Goal: Task Accomplishment & Management: Complete application form

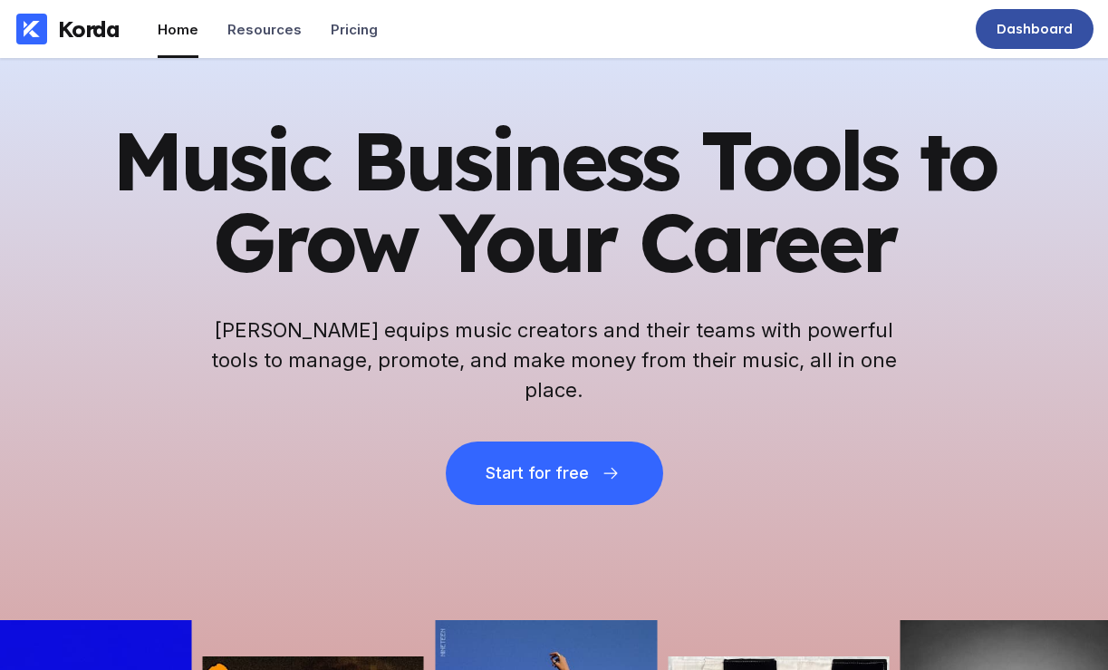
click at [1064, 36] on div "Dashboard" at bounding box center [1035, 29] width 76 height 18
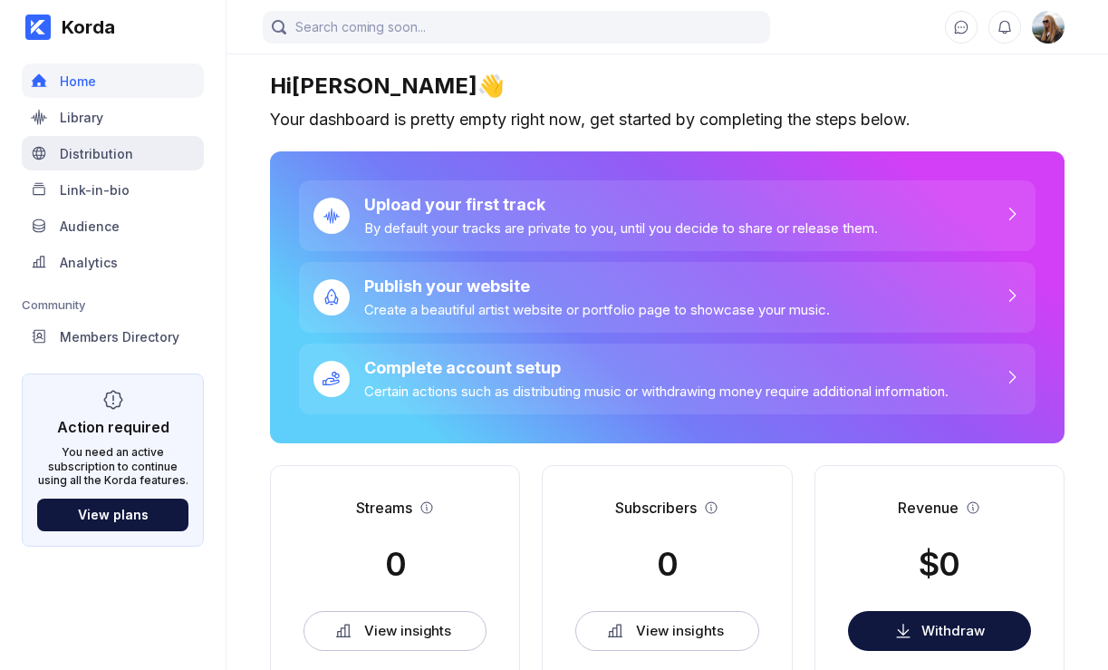
click at [164, 152] on div "Distribution" at bounding box center [113, 153] width 182 height 34
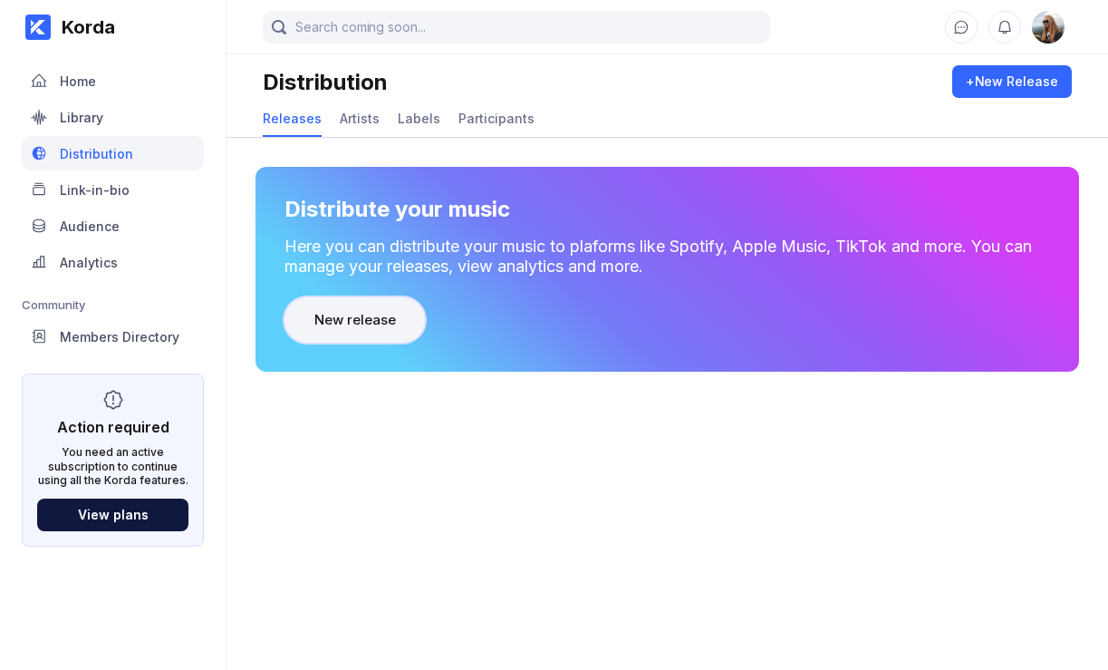
click at [340, 327] on div "New release" at bounding box center [354, 320] width 81 height 18
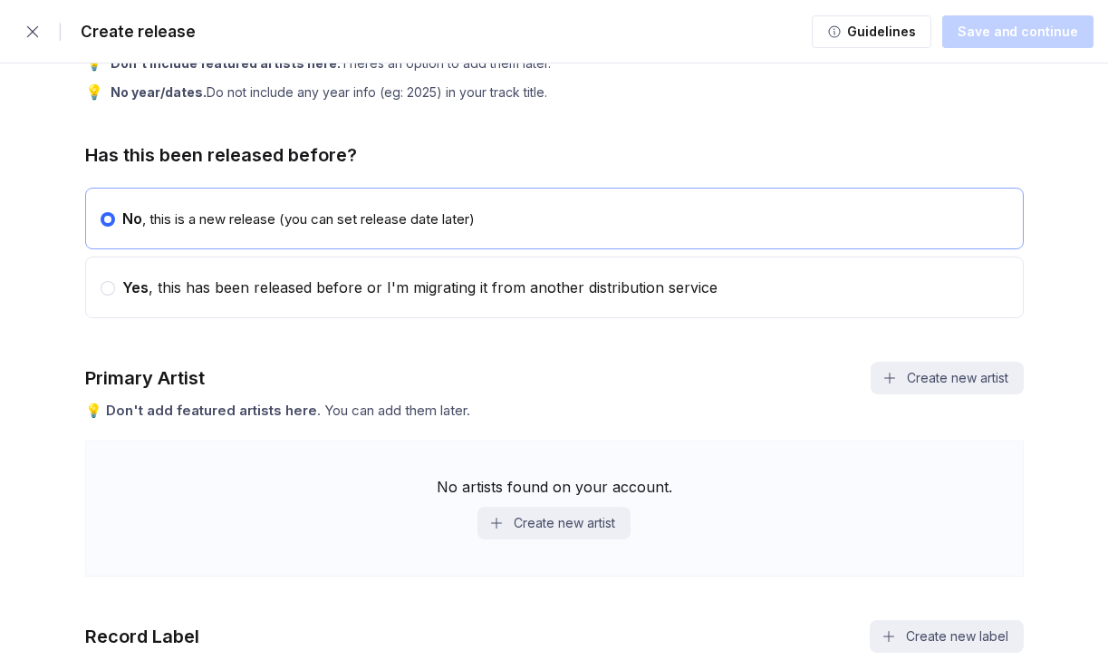
scroll to position [472, 0]
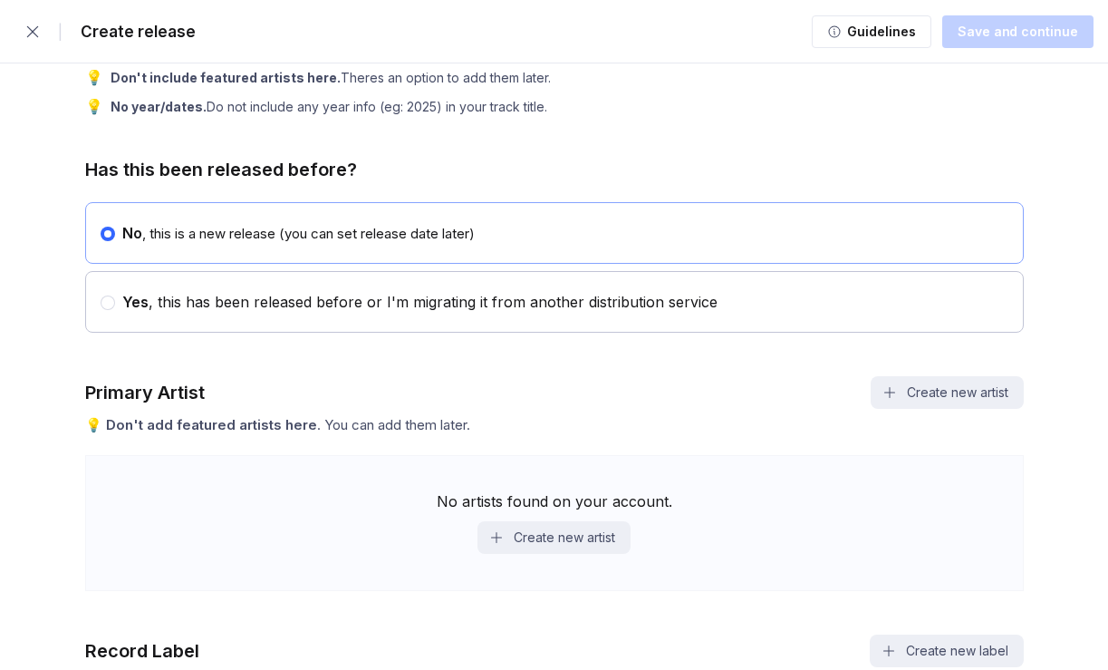
click at [115, 309] on div "Yes , this has been released before or I'm migrating it from another distributi…" at bounding box center [416, 302] width 603 height 18
radio input "false"
radio input "true"
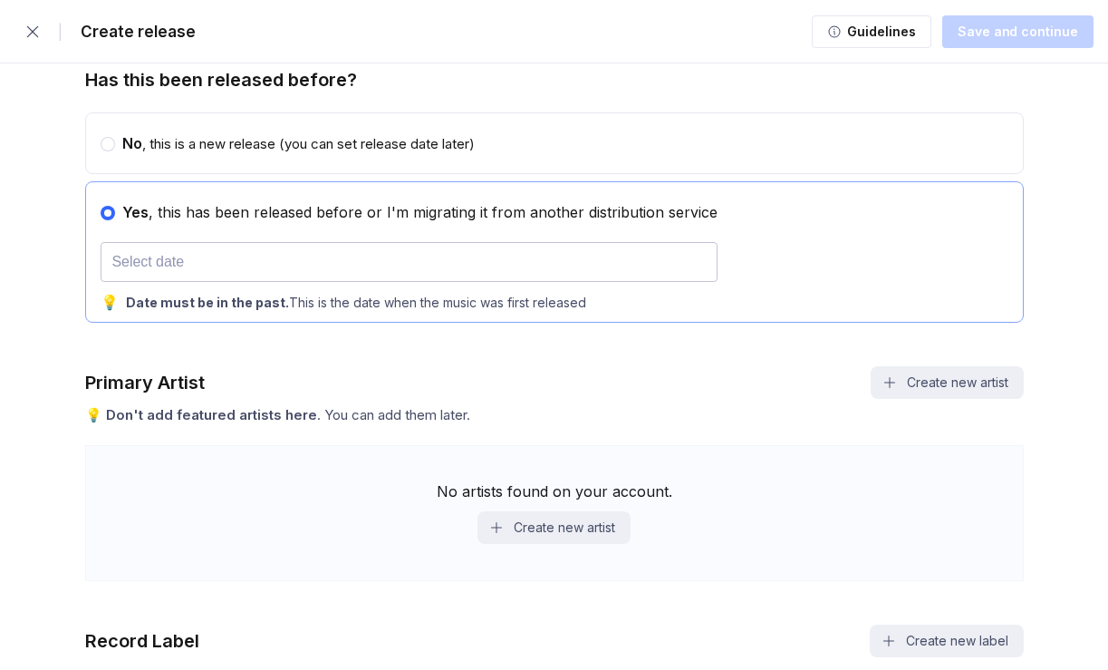
scroll to position [541, 0]
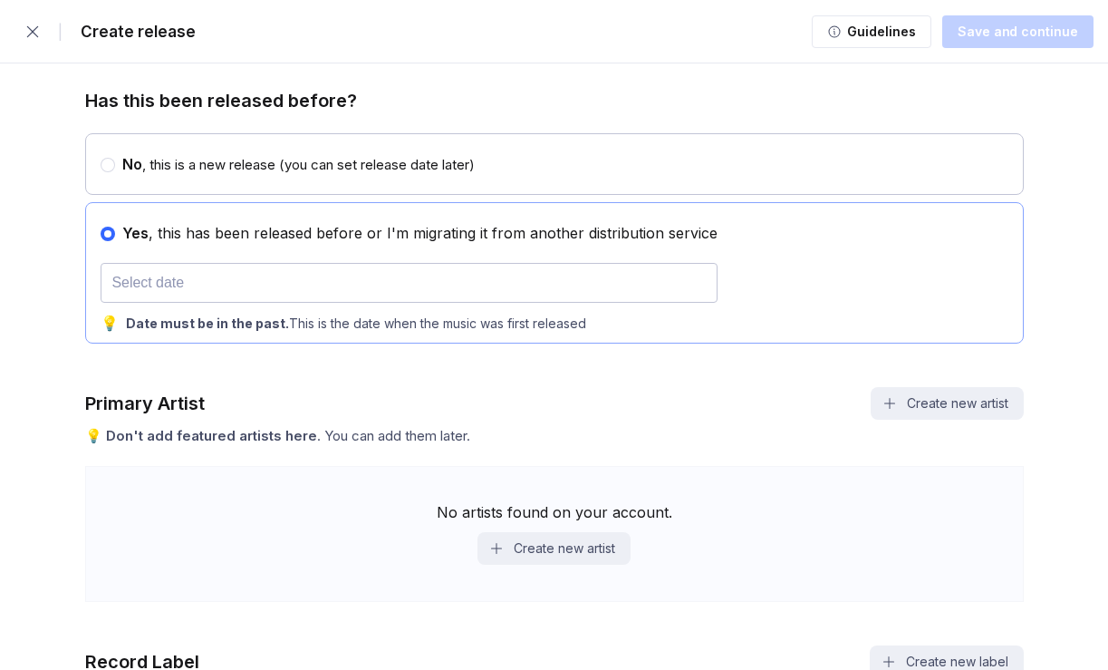
click at [225, 169] on div "No , this is a new release (you can set release date later)" at bounding box center [295, 164] width 360 height 18
radio input "true"
radio input "false"
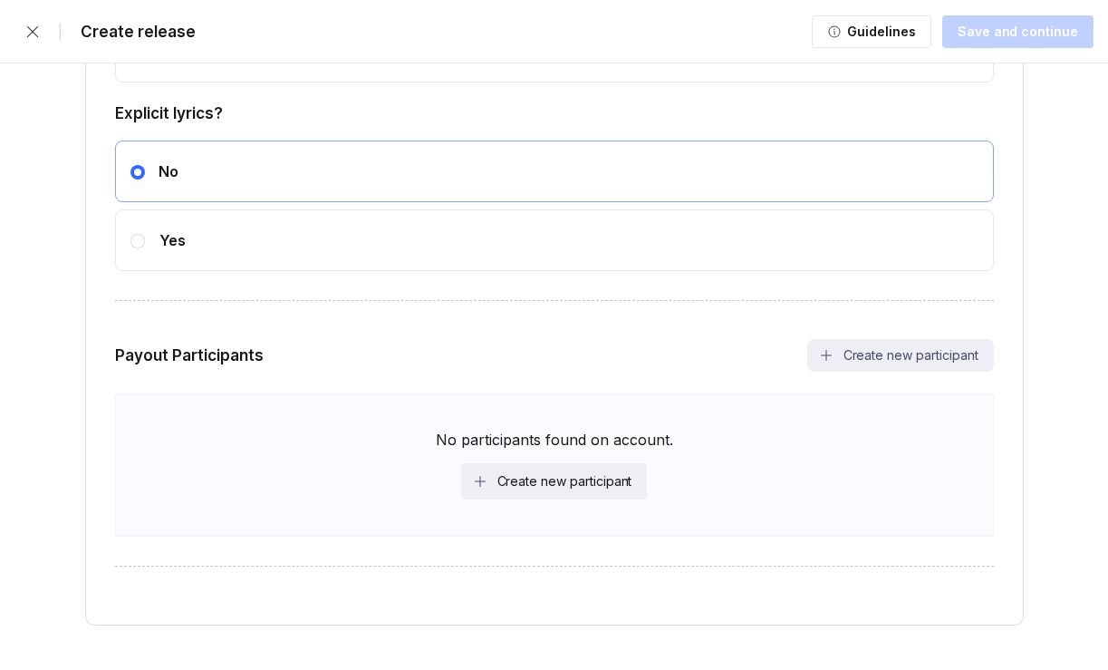
scroll to position [3085, 0]
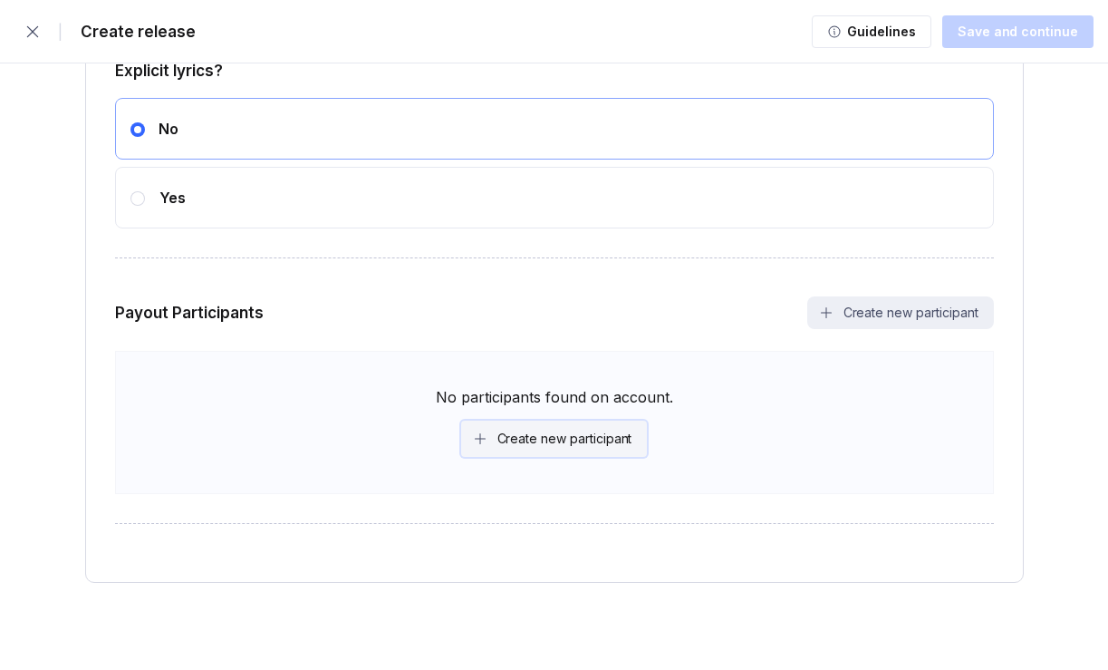
click at [633, 440] on button "Create new participant" at bounding box center [554, 439] width 187 height 36
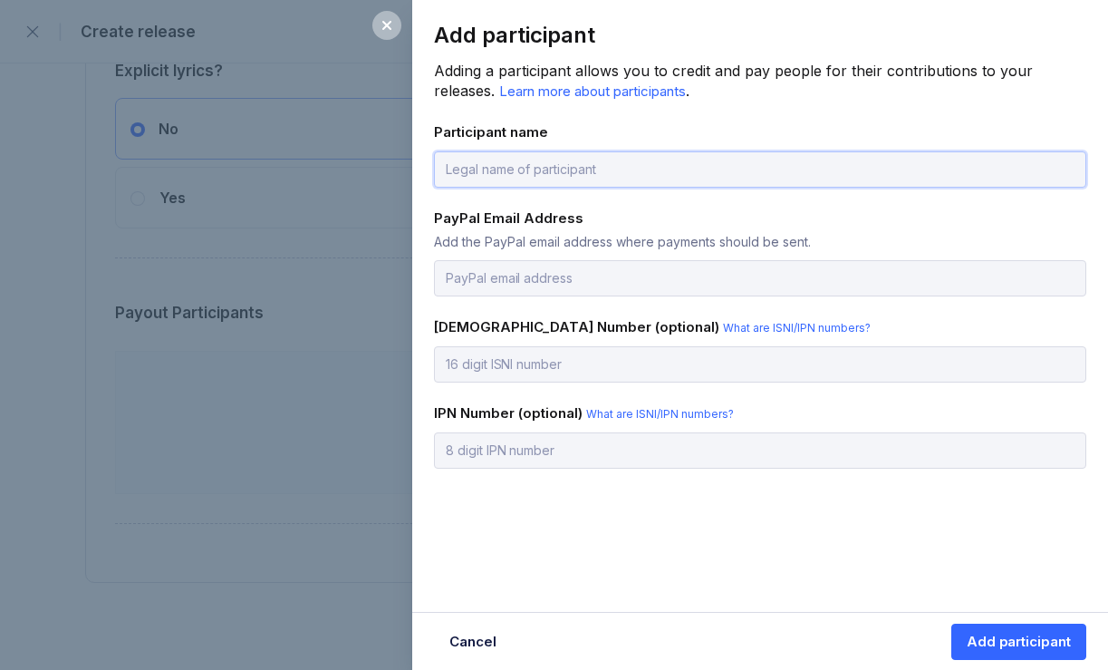
click at [666, 173] on input "text" at bounding box center [760, 169] width 653 height 36
type input "[PERSON_NAME]"
click at [587, 272] on input "email" at bounding box center [760, 278] width 653 height 36
type input "[EMAIL_ADDRESS][DOMAIN_NAME]"
click at [569, 354] on input "text" at bounding box center [760, 364] width 653 height 36
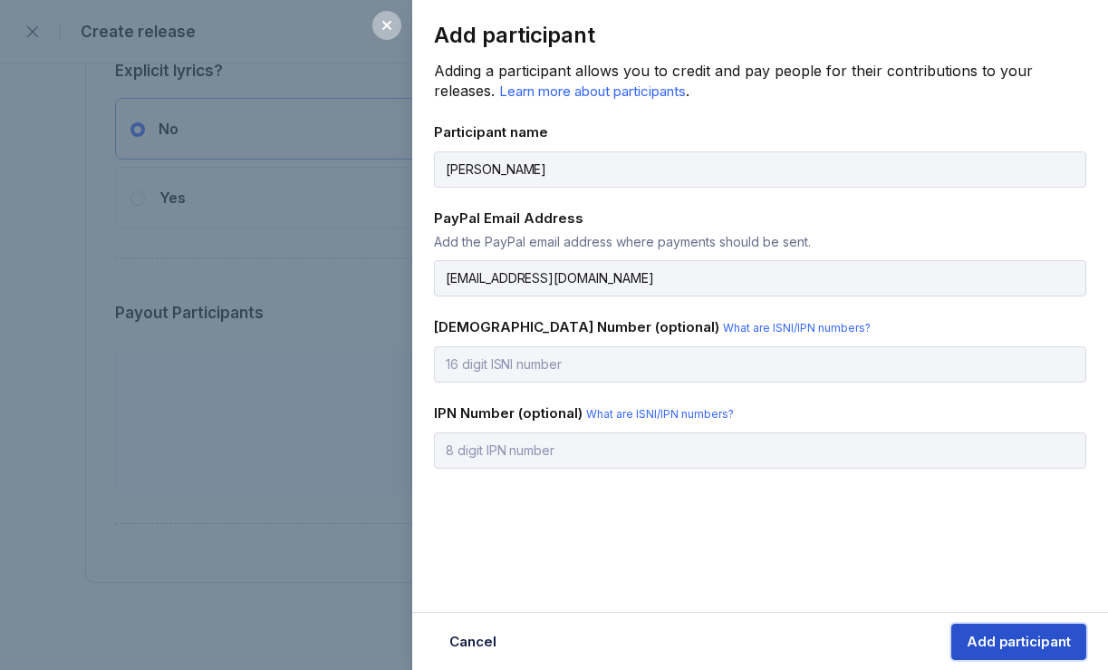
click at [1038, 634] on div "Add participant" at bounding box center [1019, 642] width 104 height 18
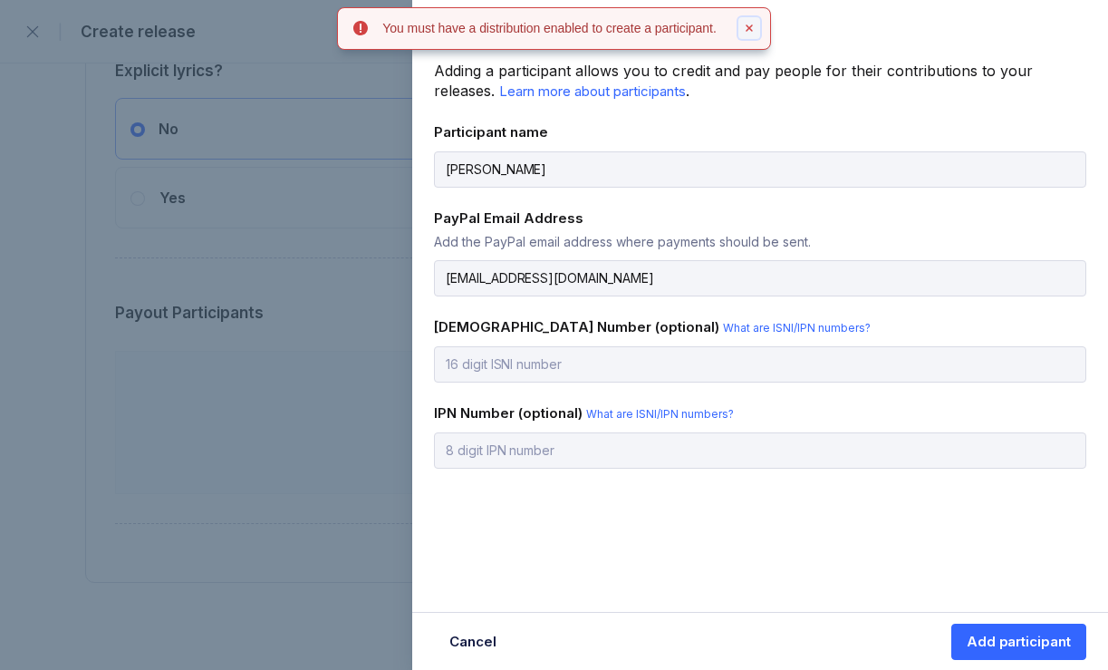
click at [755, 28] on icon at bounding box center [749, 28] width 11 height 11
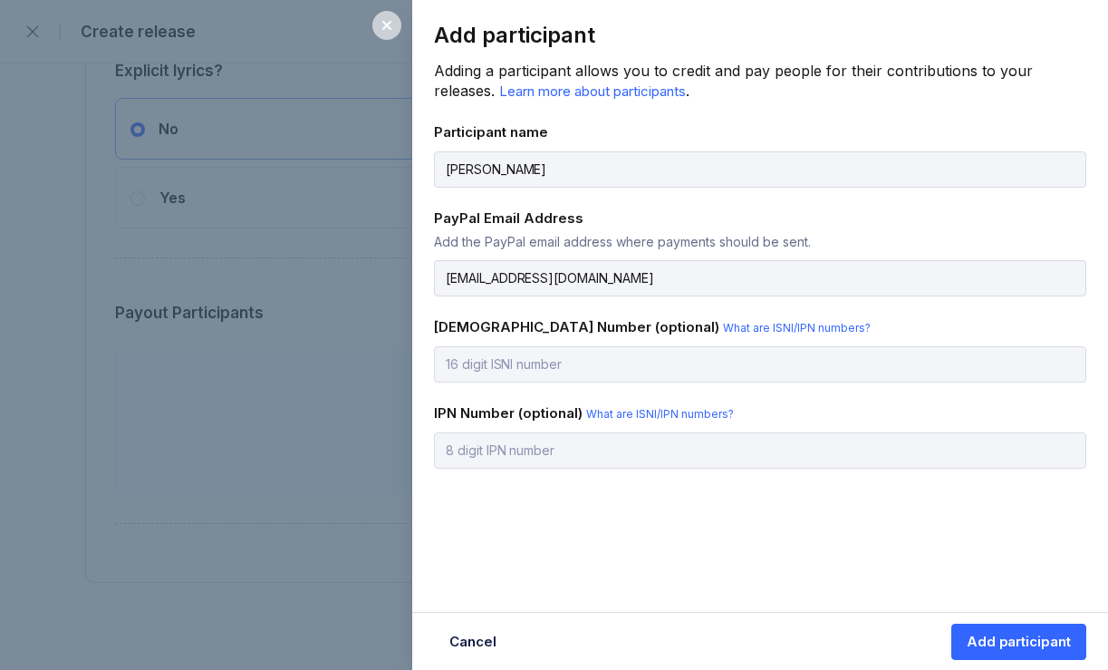
click at [380, 17] on div at bounding box center [386, 25] width 29 height 29
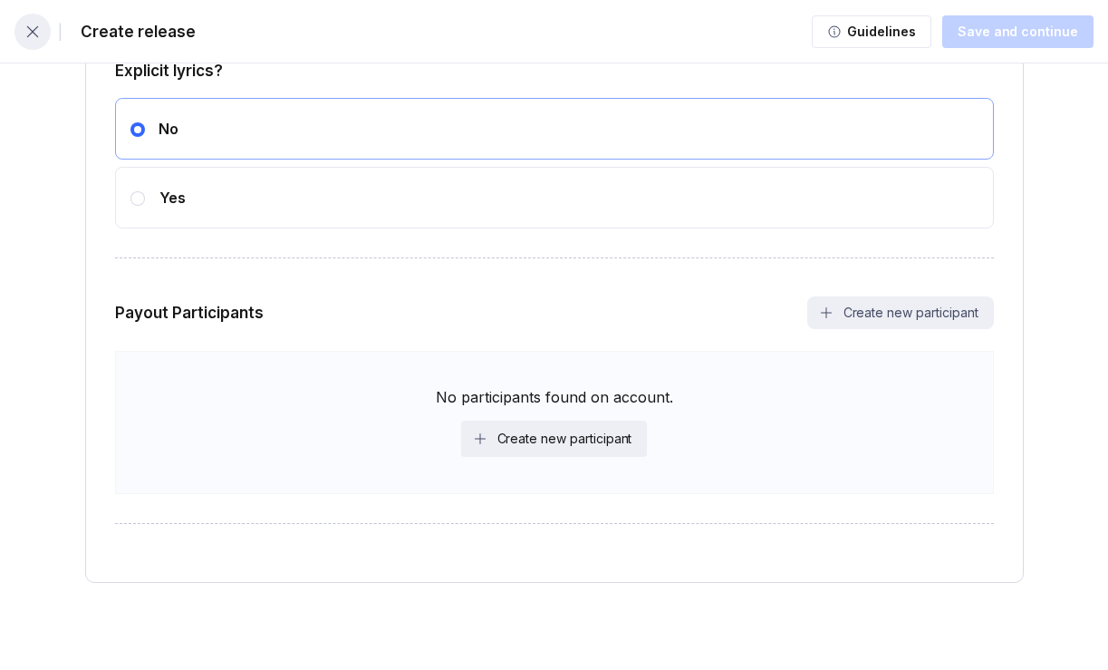
click at [24, 38] on icon "button" at bounding box center [33, 32] width 18 height 18
